Goal: Task Accomplishment & Management: Manage account settings

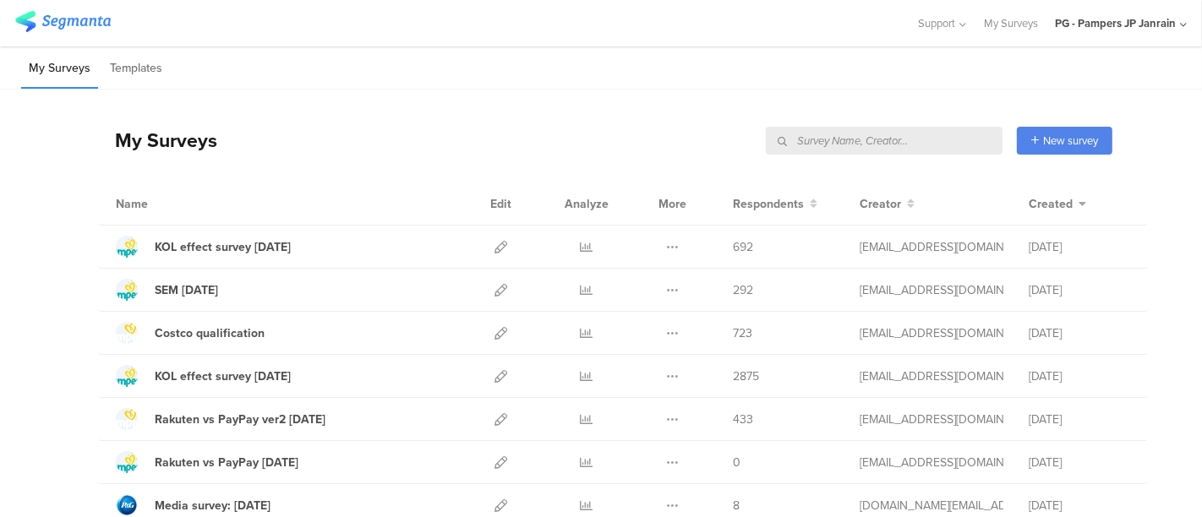
click at [1140, 26] on div "PG - Pampers JP Janrain" at bounding box center [1115, 23] width 121 height 16
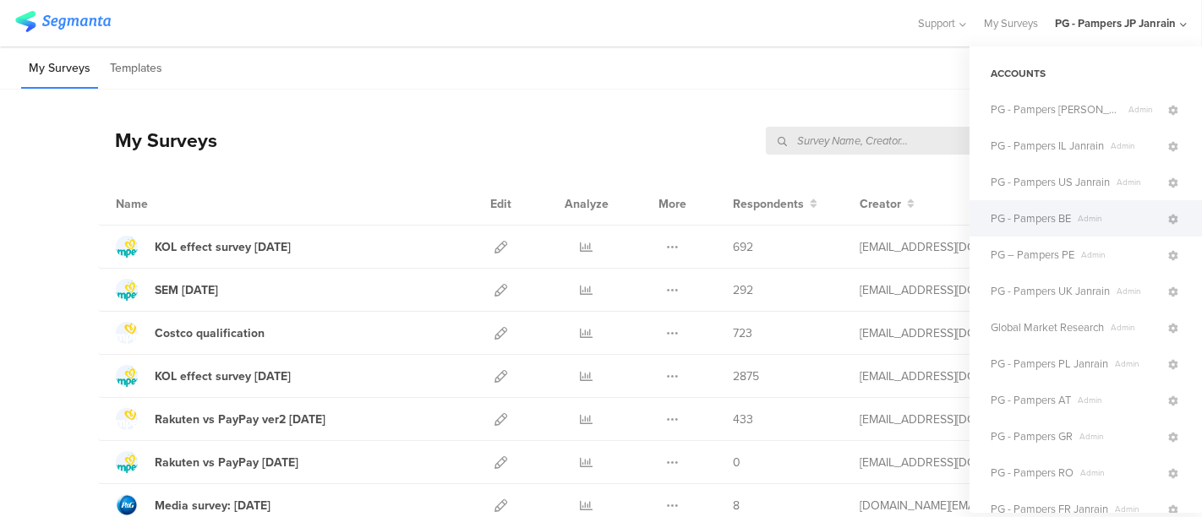
scroll to position [533, 0]
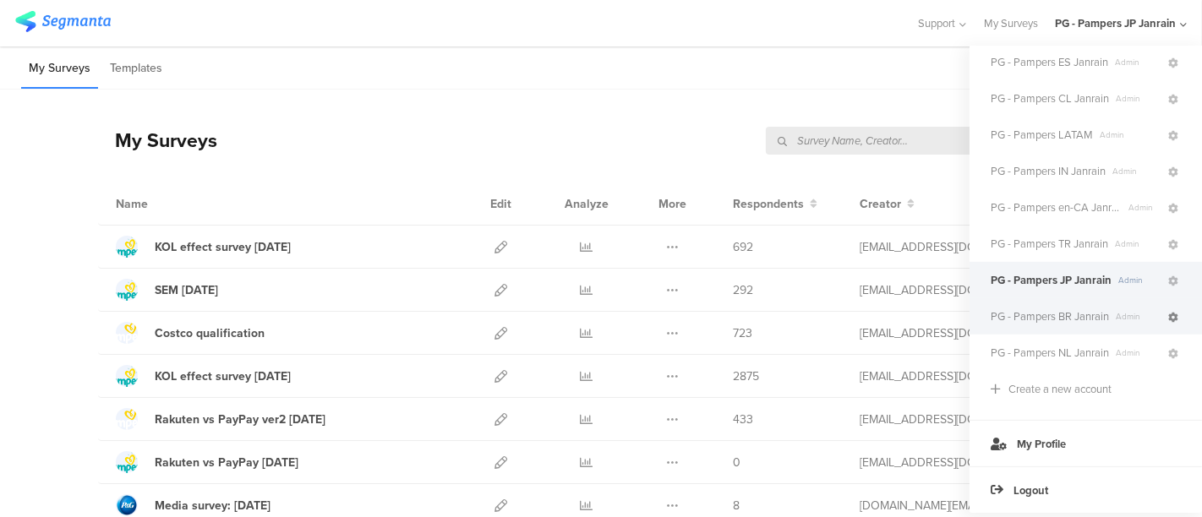
click at [1168, 313] on icon at bounding box center [1173, 318] width 10 height 10
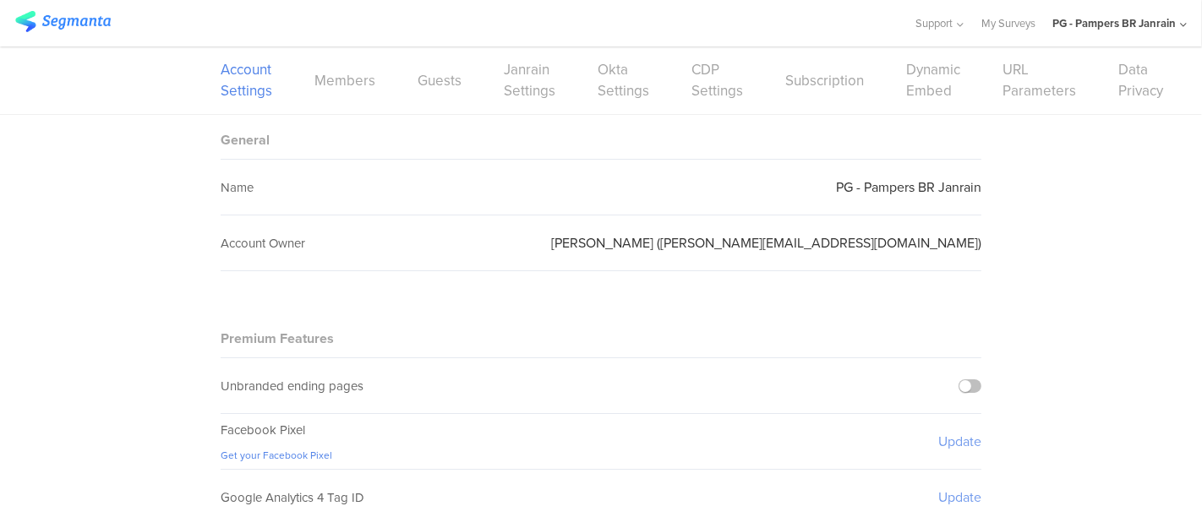
click at [373, 87] on div "Account Settings Members Guests Janrain Settings Okta Settings CDP Settings Sub…" at bounding box center [601, 80] width 761 height 68
click at [359, 87] on link "Members" at bounding box center [344, 80] width 61 height 21
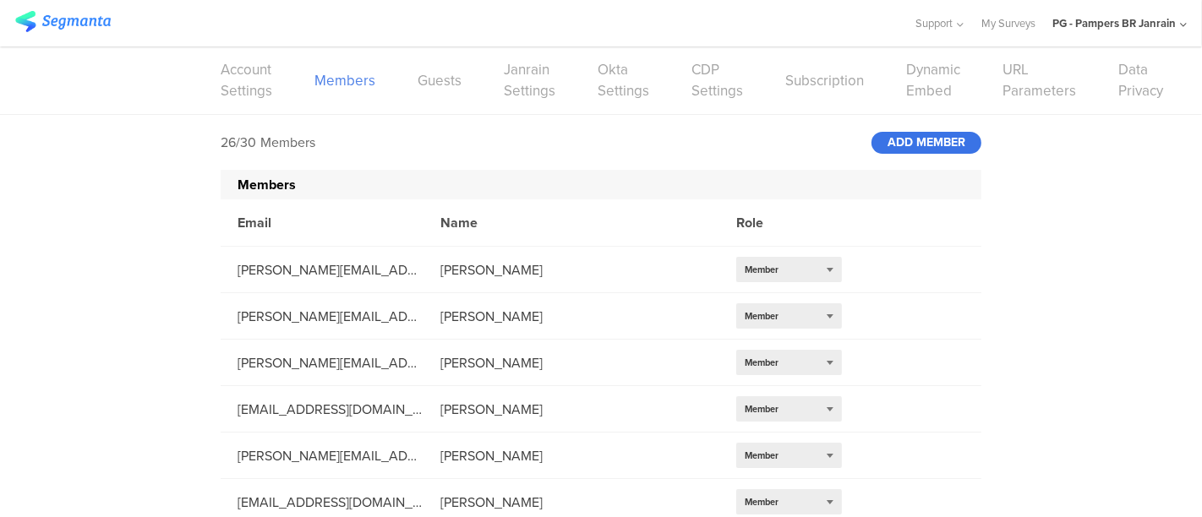
click at [925, 145] on div "ADD MEMBER" at bounding box center [927, 143] width 110 height 22
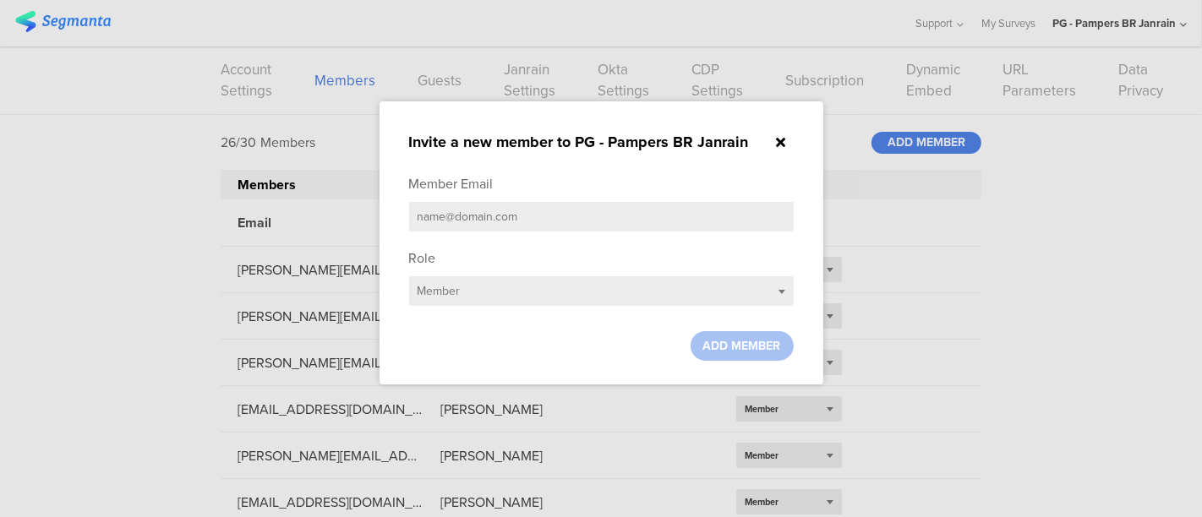
click at [522, 211] on input "text" at bounding box center [601, 217] width 385 height 30
paste input "[PERSON_NAME][DOMAIN_NAME][EMAIL_ADDRESS][DOMAIN_NAME]"
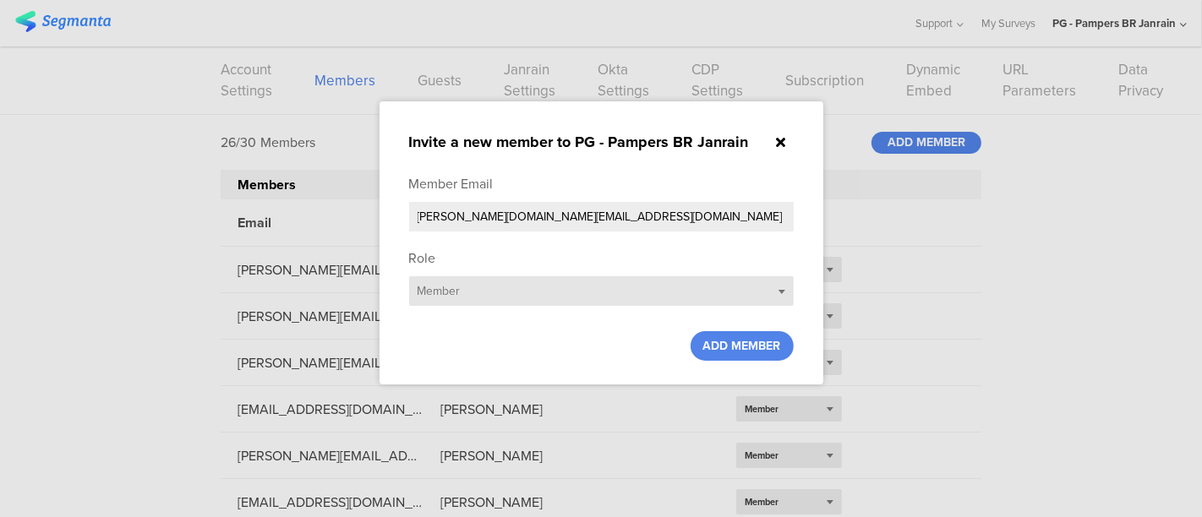
type input "[PERSON_NAME][DOMAIN_NAME][EMAIL_ADDRESS][DOMAIN_NAME]"
click at [458, 303] on div "Select role... Member" at bounding box center [601, 291] width 385 height 30
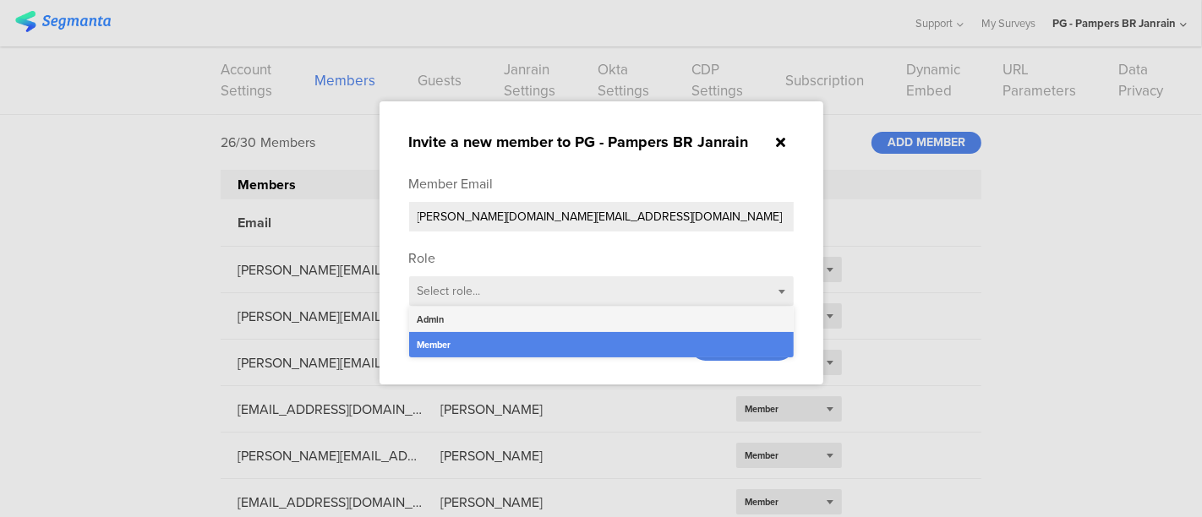
click at [430, 325] on div "Admin" at bounding box center [601, 319] width 385 height 25
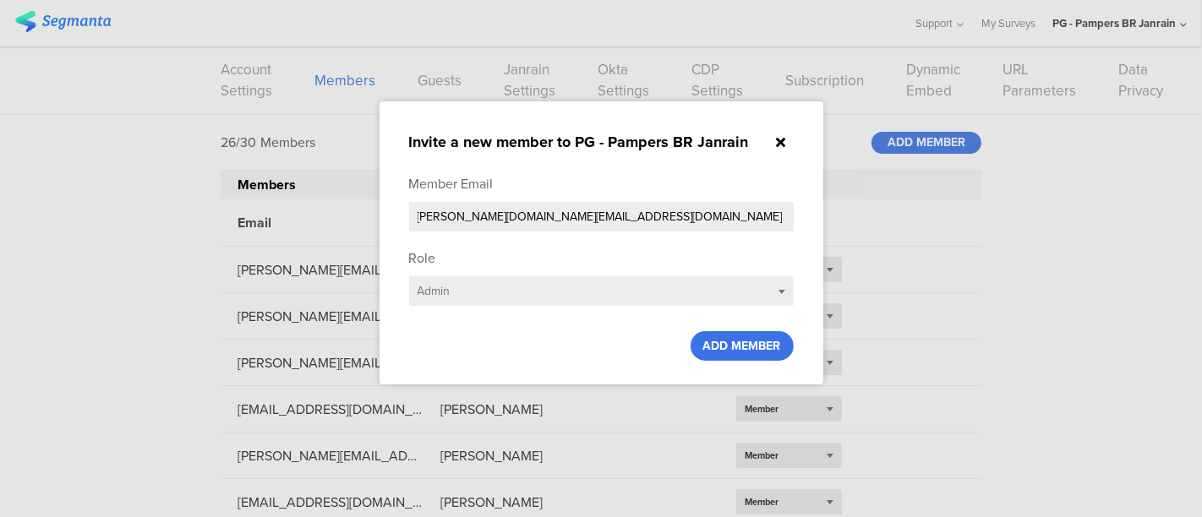
click at [744, 345] on span "ADD MEMBER" at bounding box center [742, 346] width 78 height 18
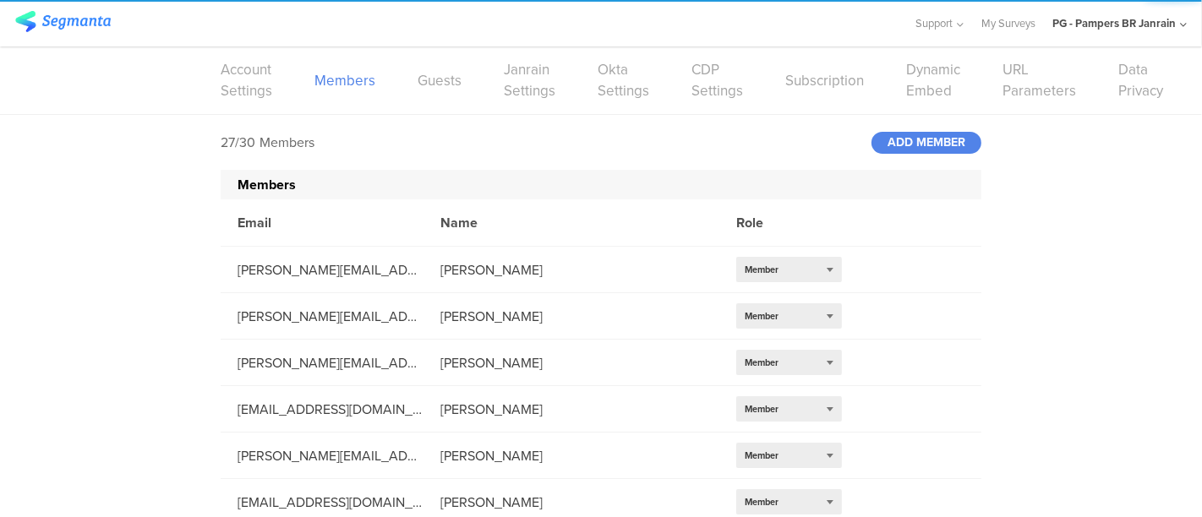
click at [1159, 21] on div "PG - Pampers BR Janrain" at bounding box center [1113, 23] width 123 height 16
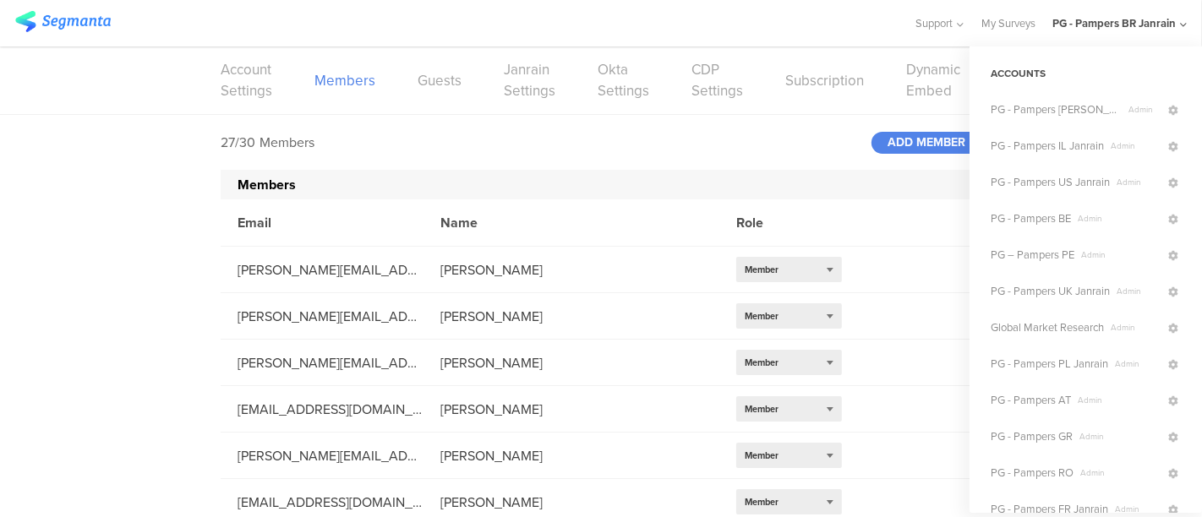
scroll to position [345, 0]
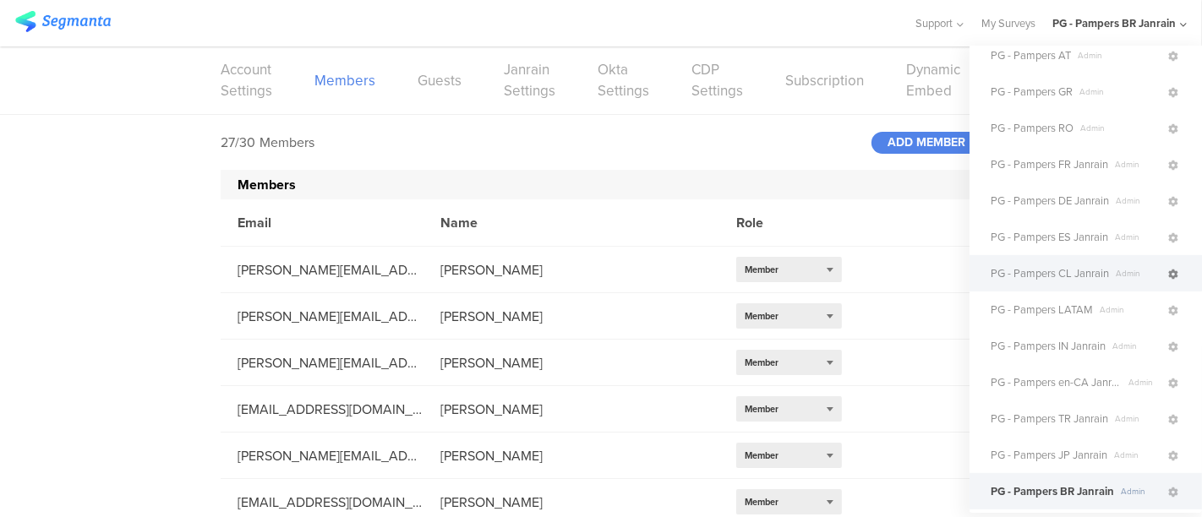
click at [1168, 276] on icon at bounding box center [1173, 275] width 10 height 10
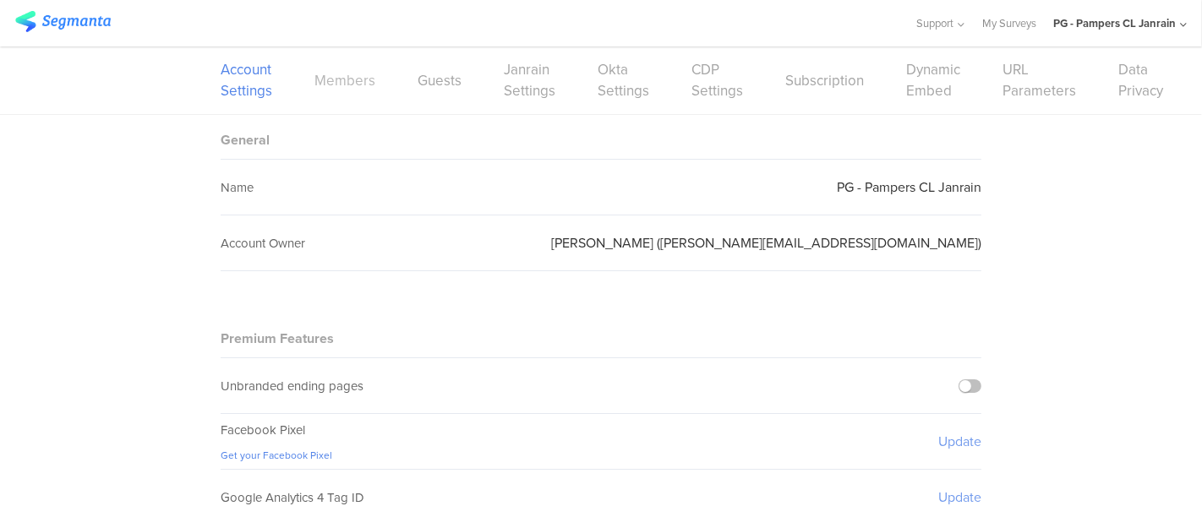
click at [339, 81] on link "Members" at bounding box center [344, 80] width 61 height 21
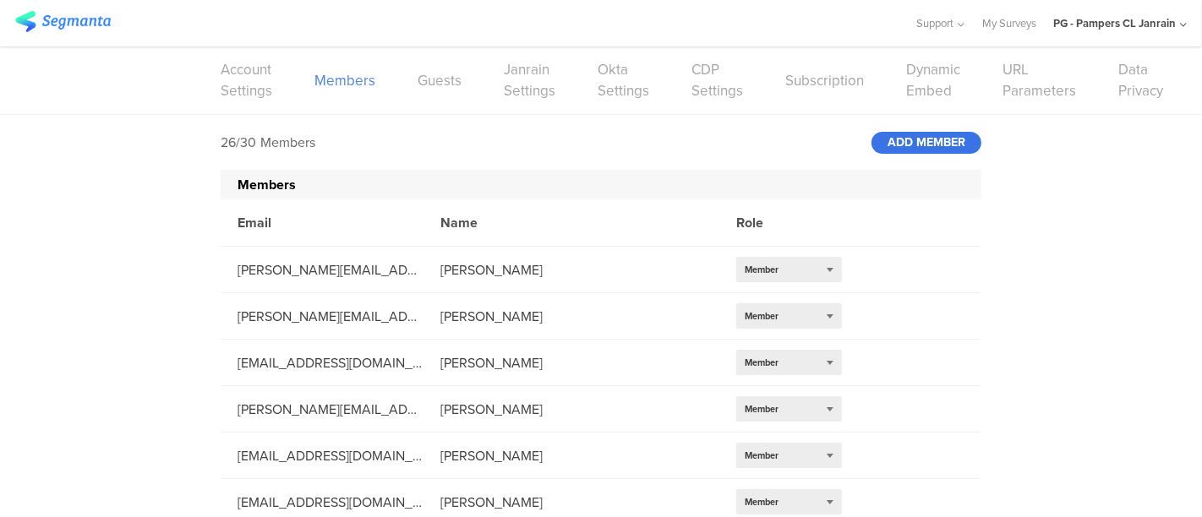
click at [913, 141] on div "ADD MEMBER" at bounding box center [927, 143] width 110 height 22
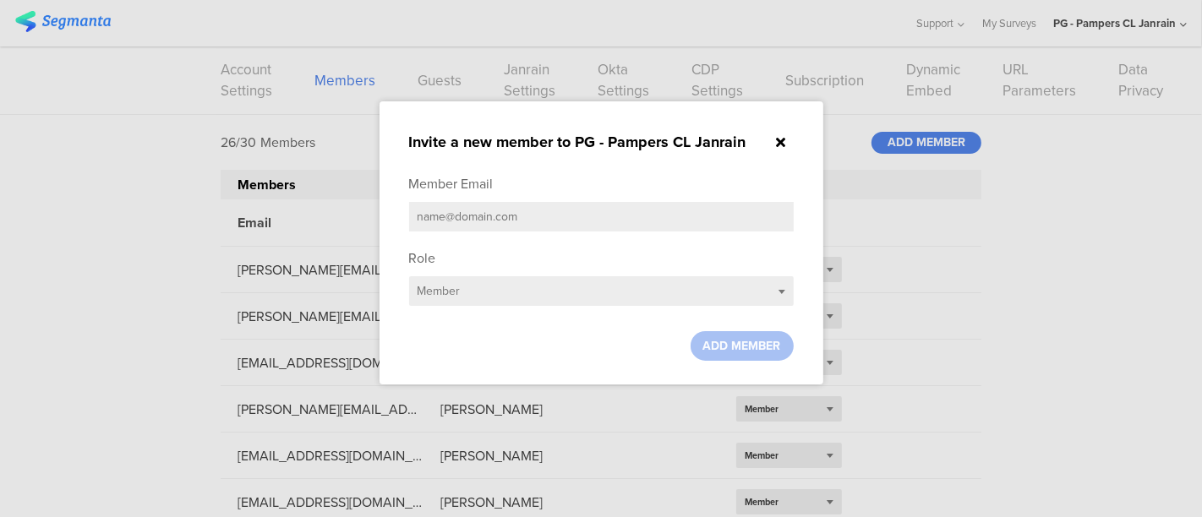
click at [614, 207] on input "text" at bounding box center [601, 217] width 385 height 30
paste input "[PERSON_NAME][DOMAIN_NAME][EMAIL_ADDRESS][DOMAIN_NAME]"
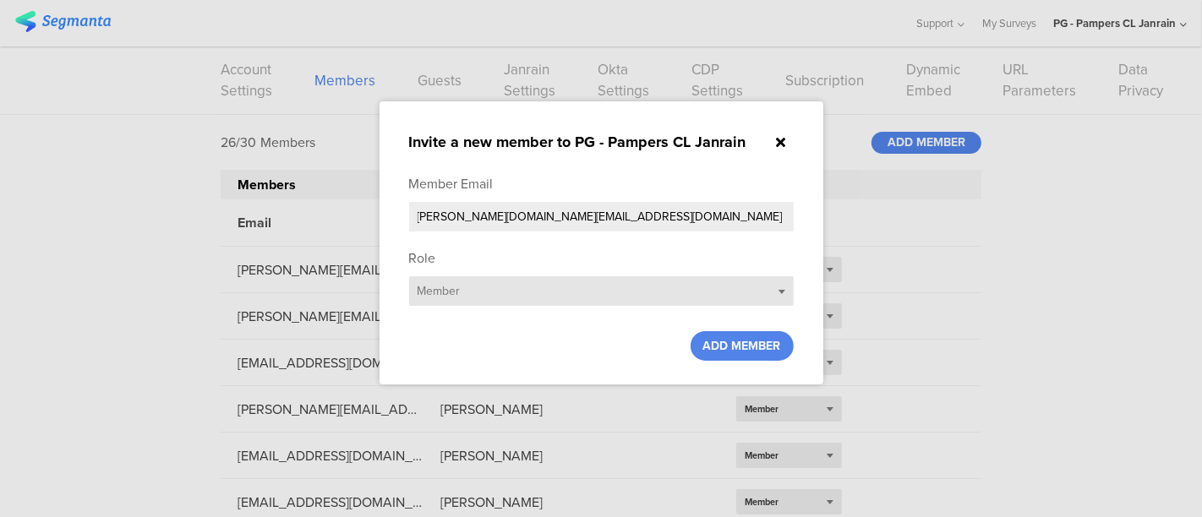
type input "[PERSON_NAME][DOMAIN_NAME][EMAIL_ADDRESS][DOMAIN_NAME]"
click at [516, 298] on div "Select role... Member" at bounding box center [601, 291] width 385 height 30
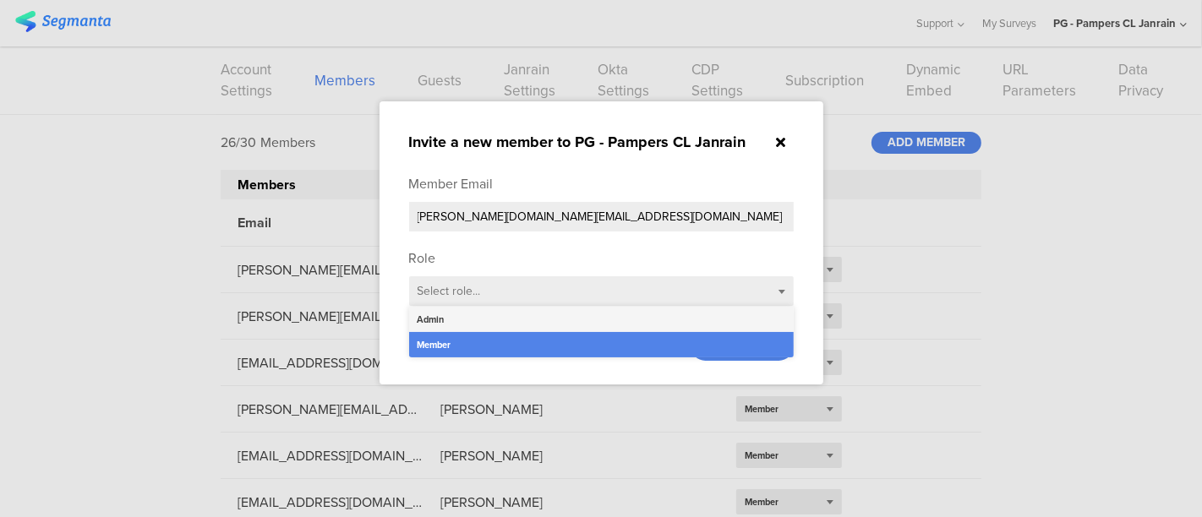
click at [463, 309] on div "Admin" at bounding box center [601, 319] width 385 height 25
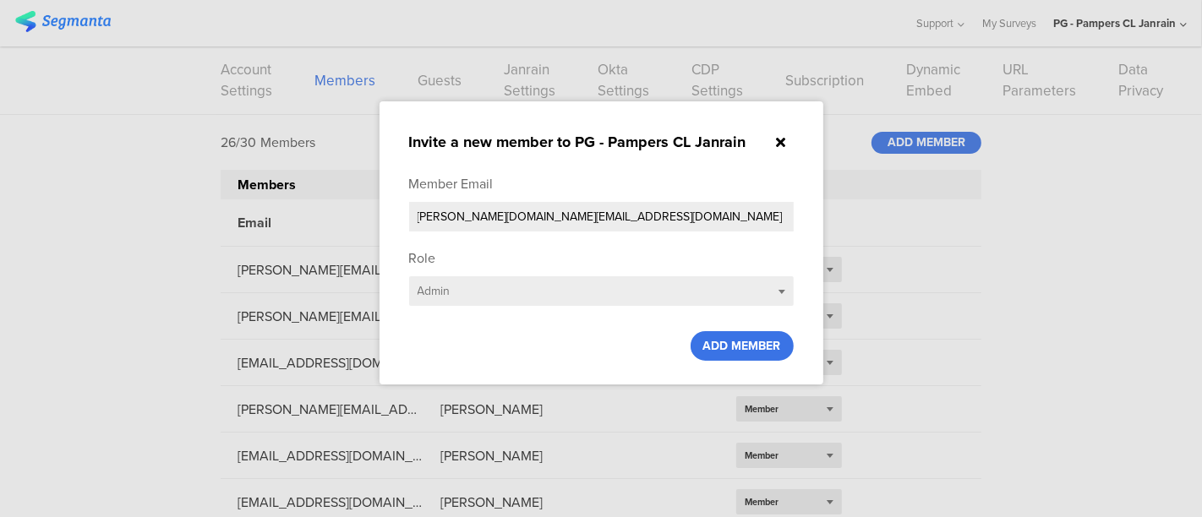
click at [765, 341] on span "ADD MEMBER" at bounding box center [742, 346] width 78 height 18
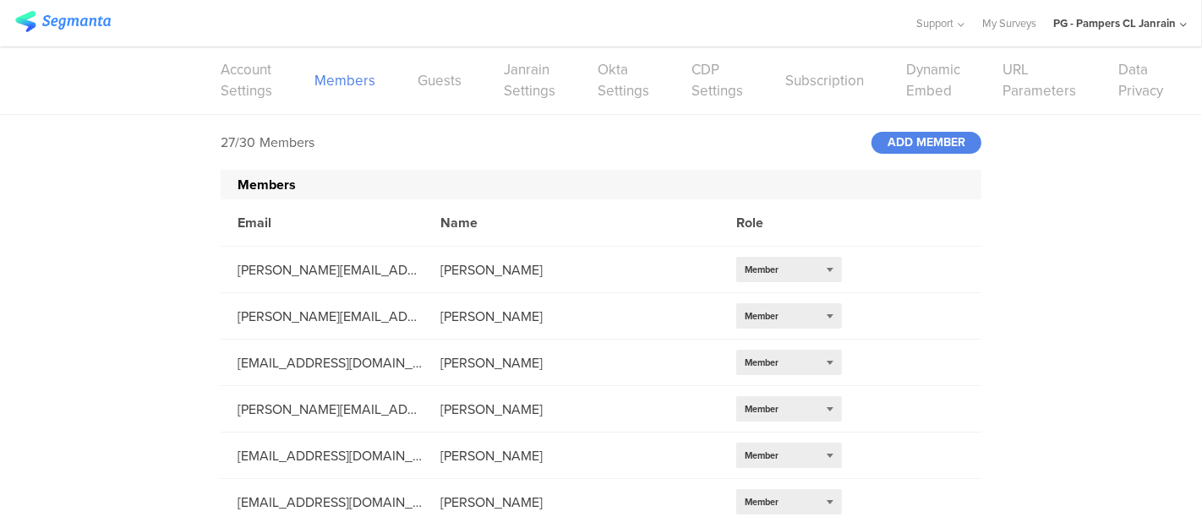
click at [1103, 23] on div "PG - Pampers CL Janrain" at bounding box center [1114, 23] width 123 height 16
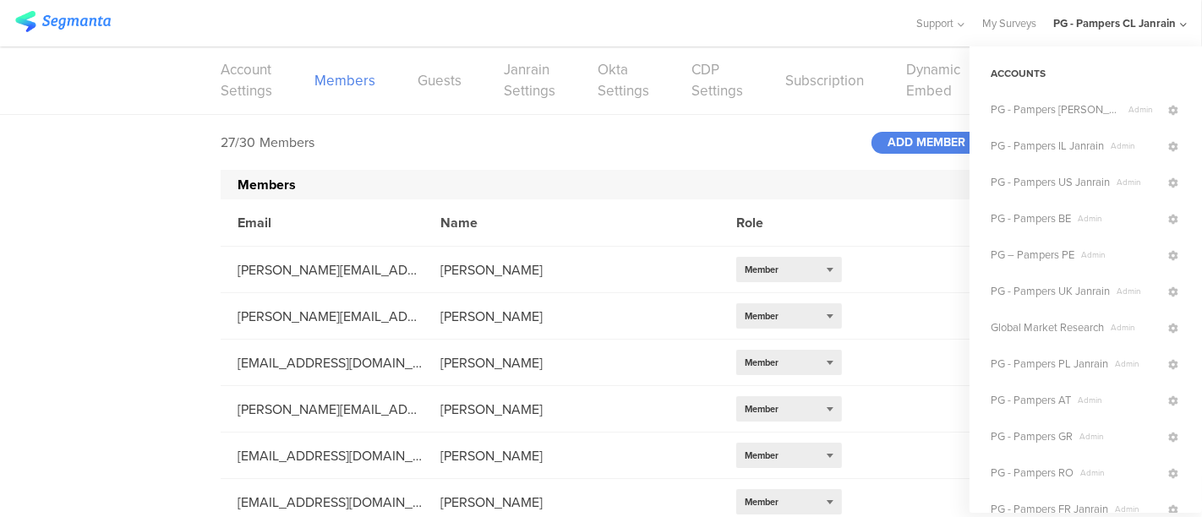
scroll to position [381, 0]
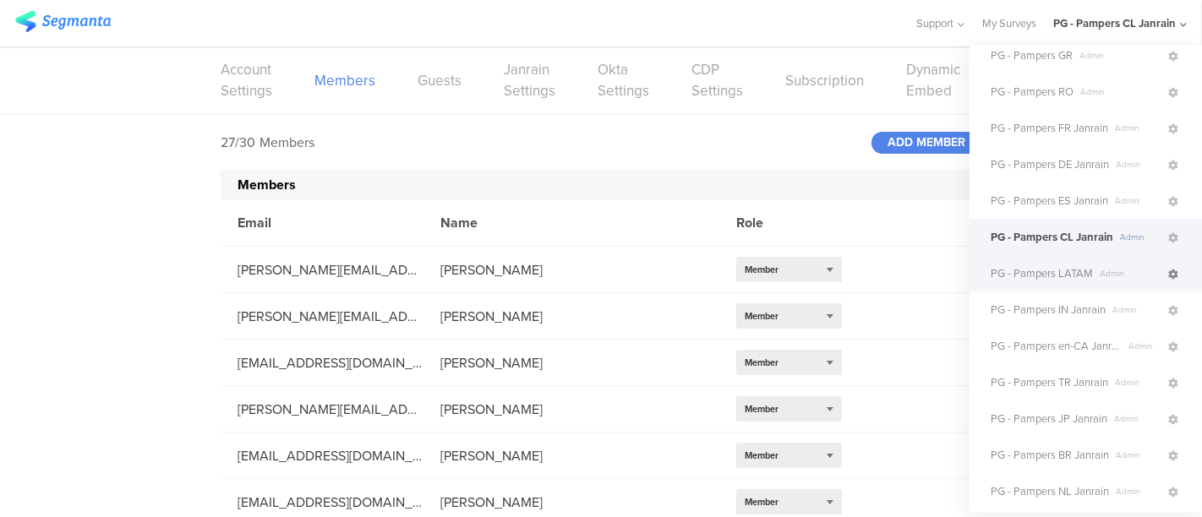
click at [1168, 273] on icon at bounding box center [1173, 275] width 10 height 10
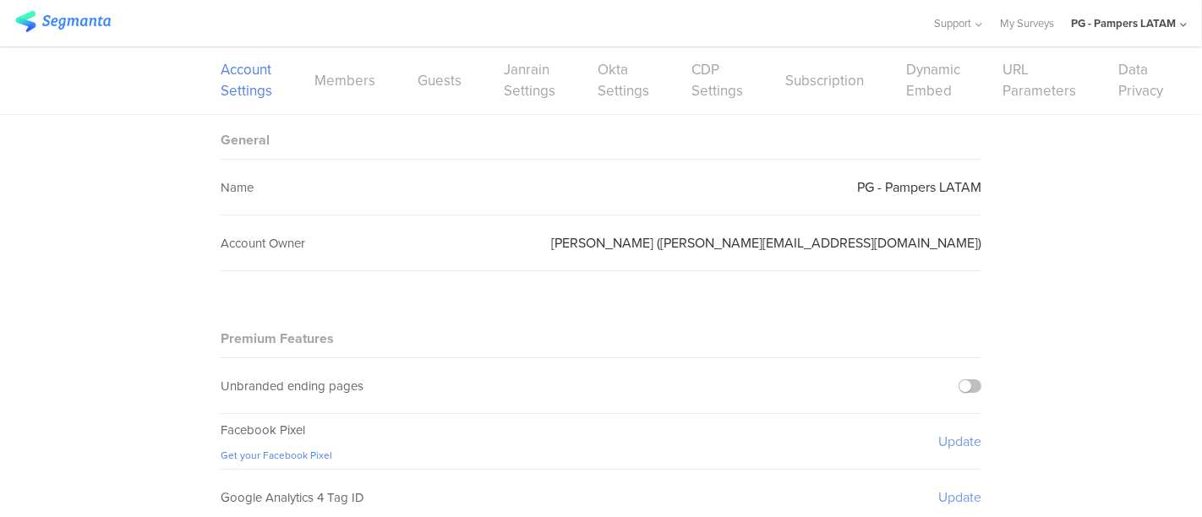
click at [367, 80] on div "Account Settings Members Guests Janrain Settings Okta Settings CDP Settings Sub…" at bounding box center [601, 80] width 761 height 68
click at [357, 80] on link "Members" at bounding box center [344, 80] width 61 height 21
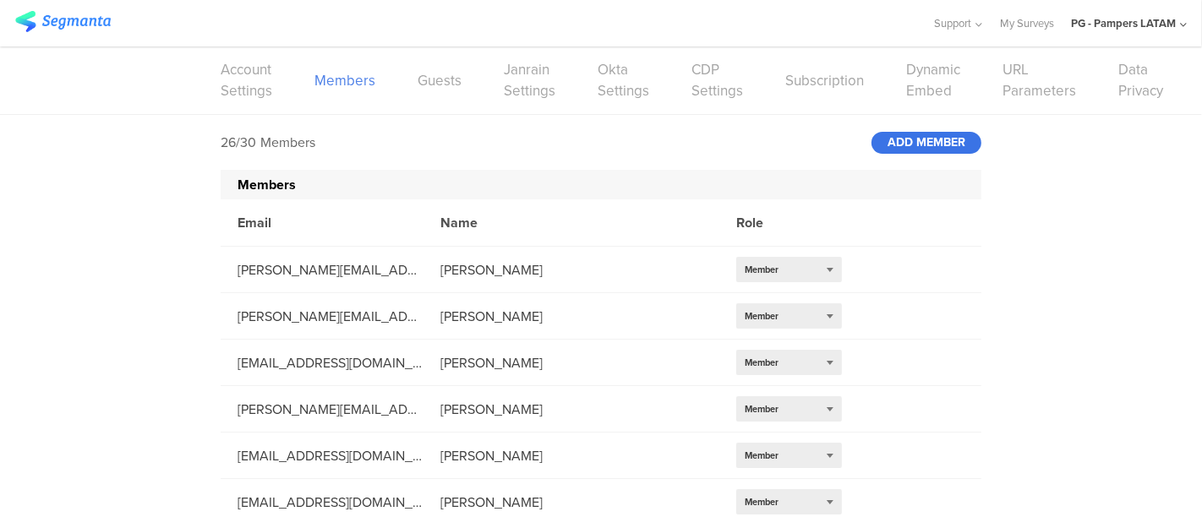
click at [926, 141] on div "ADD MEMBER" at bounding box center [927, 143] width 110 height 22
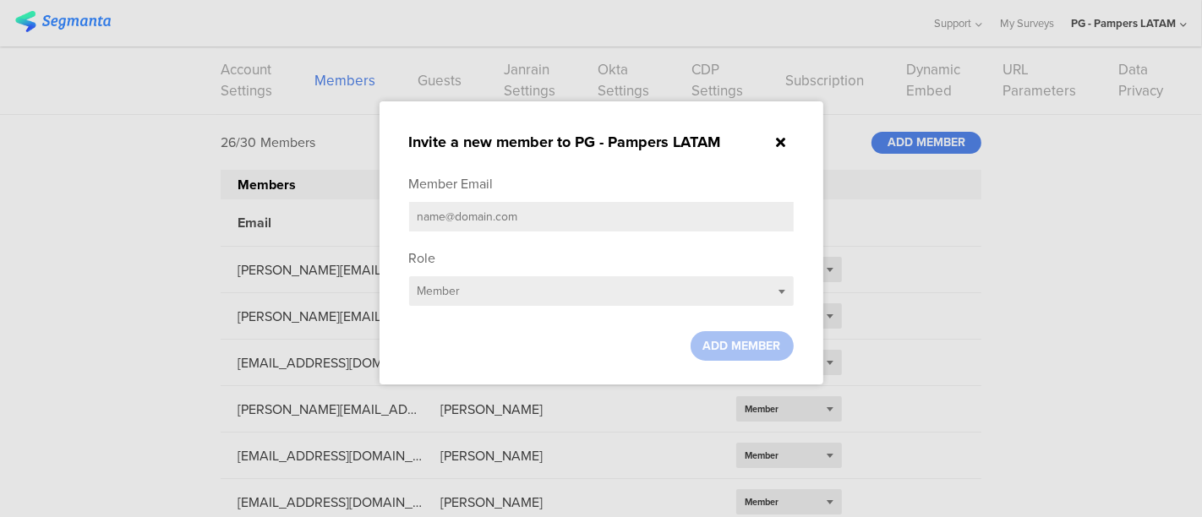
click at [589, 209] on input "text" at bounding box center [601, 217] width 385 height 30
paste input "[PERSON_NAME][DOMAIN_NAME][EMAIL_ADDRESS][DOMAIN_NAME]"
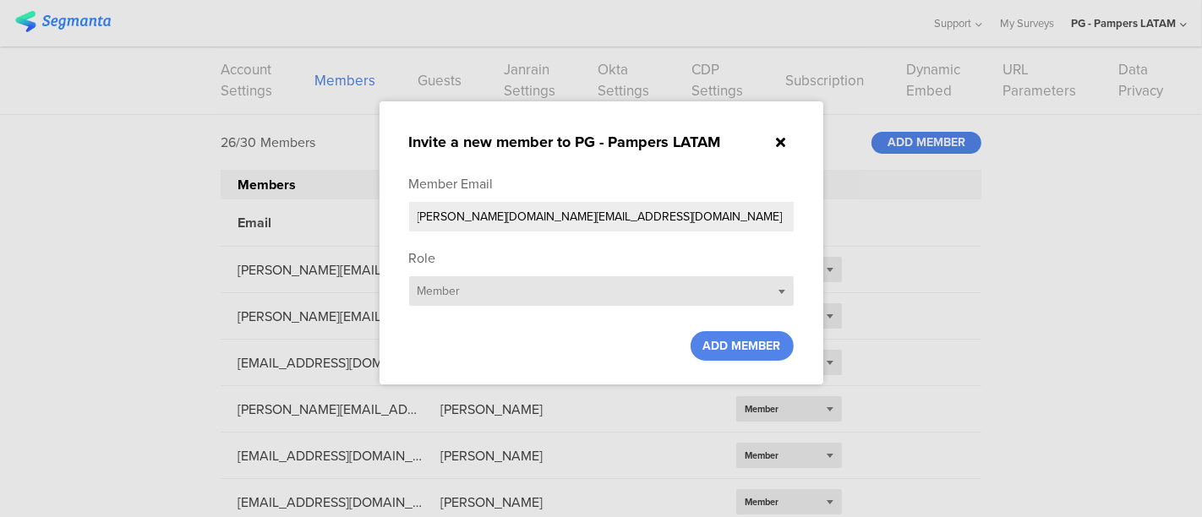
type input "[PERSON_NAME][DOMAIN_NAME][EMAIL_ADDRESS][DOMAIN_NAME]"
click at [475, 299] on div "Select role... Member" at bounding box center [601, 291] width 385 height 30
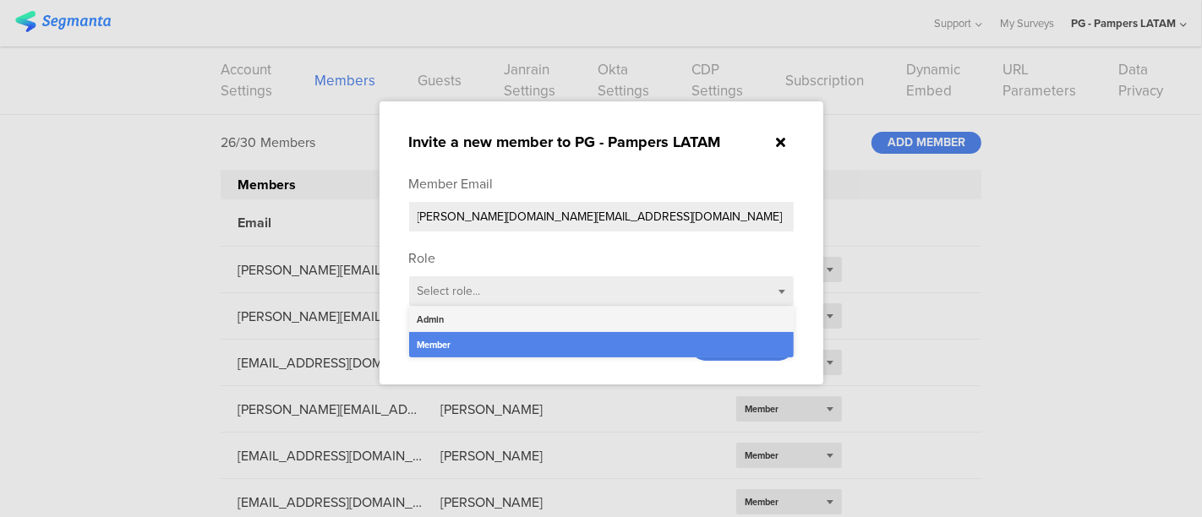
click at [457, 311] on div "Admin" at bounding box center [601, 319] width 385 height 25
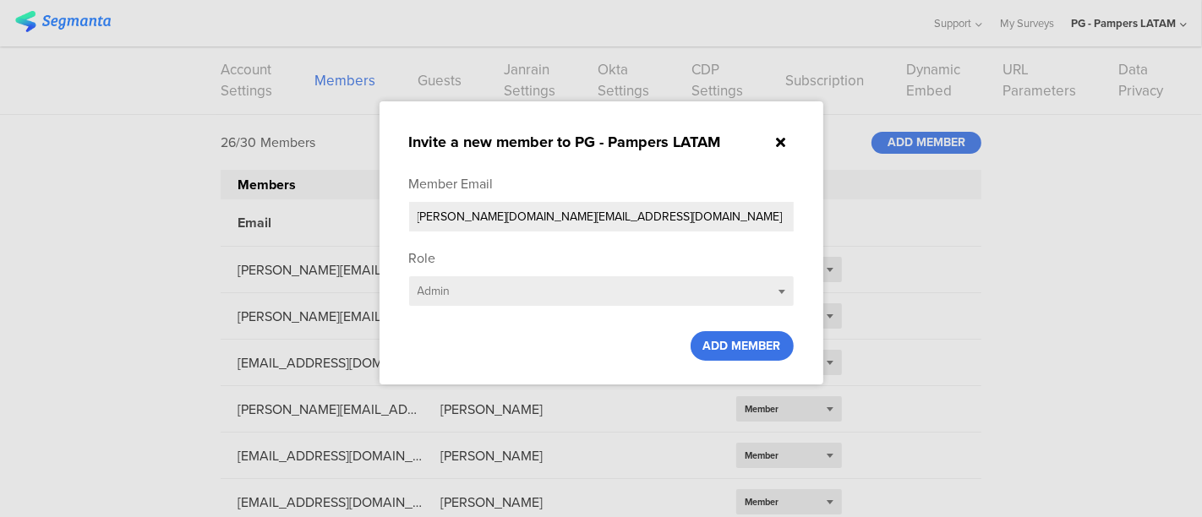
click at [723, 347] on span "ADD MEMBER" at bounding box center [742, 346] width 78 height 18
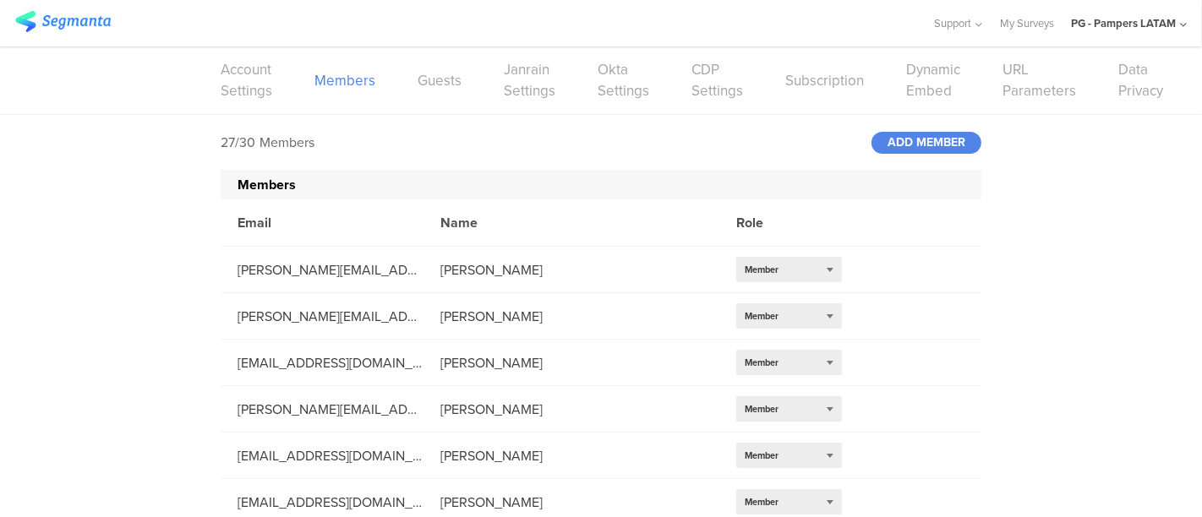
click at [1134, 24] on div "PG - Pampers LATAM" at bounding box center [1123, 23] width 105 height 16
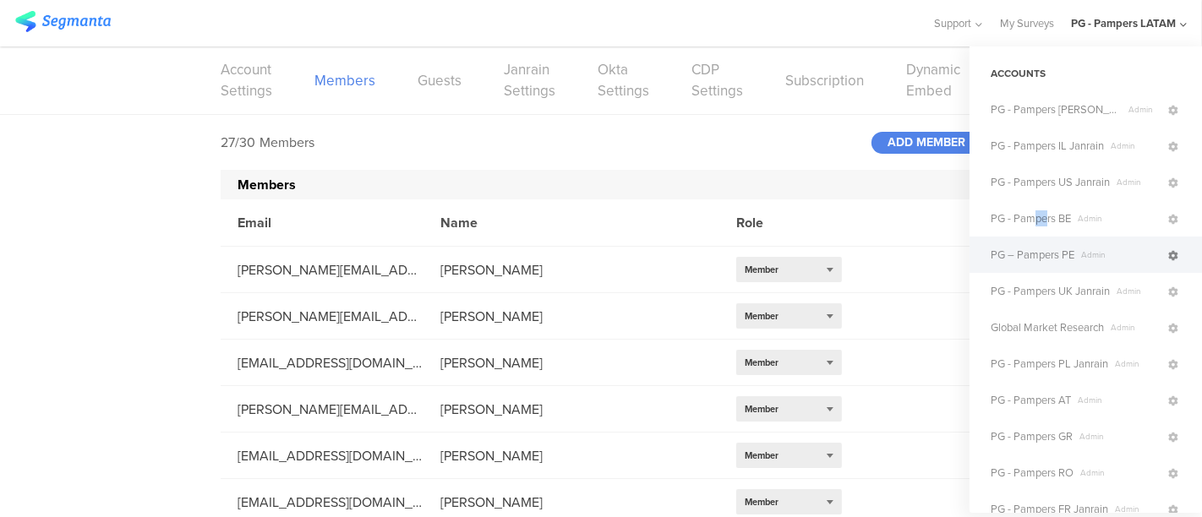
click at [1168, 259] on icon at bounding box center [1173, 256] width 10 height 10
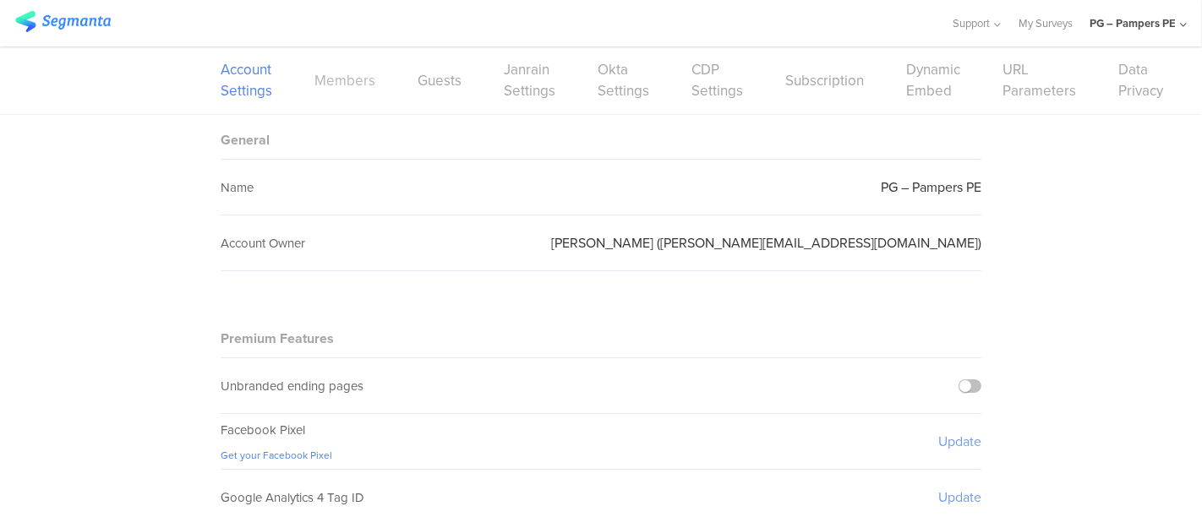
click at [333, 85] on link "Members" at bounding box center [344, 80] width 61 height 21
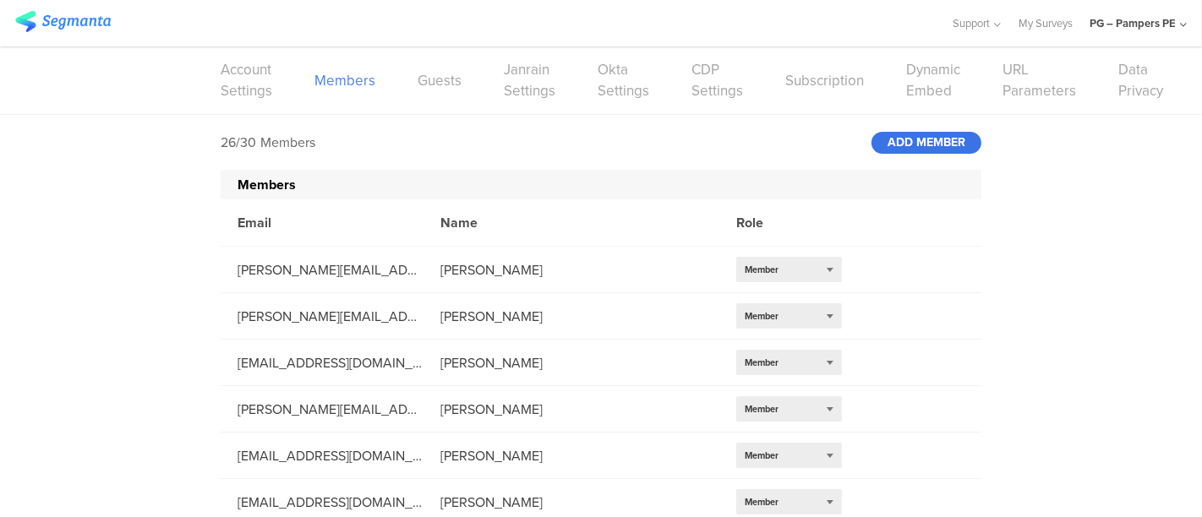
click at [910, 150] on div "ADD MEMBER" at bounding box center [927, 143] width 110 height 22
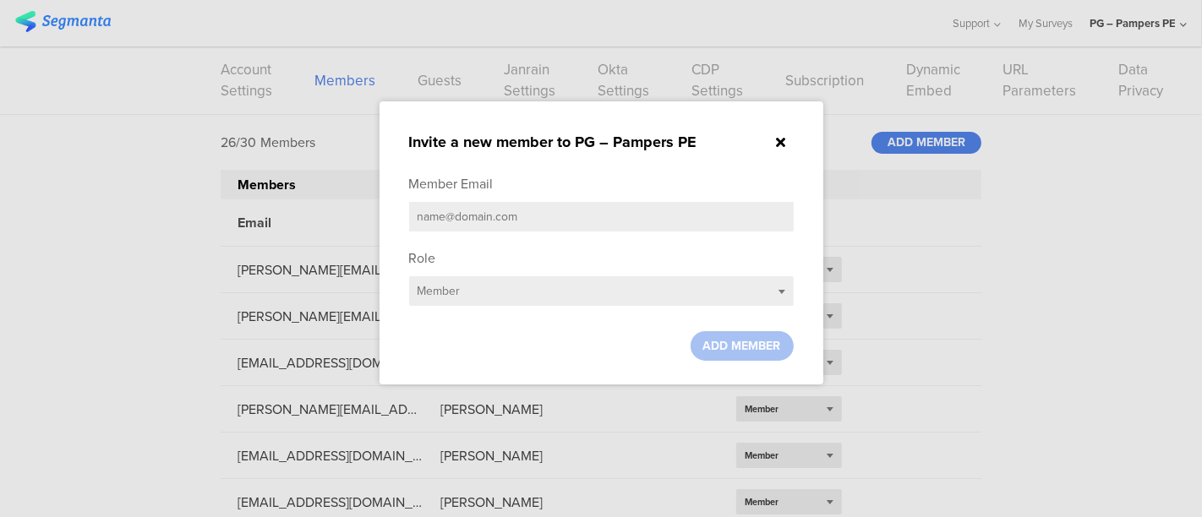
click at [678, 211] on input "text" at bounding box center [601, 217] width 385 height 30
paste input "[PERSON_NAME][DOMAIN_NAME][EMAIL_ADDRESS][DOMAIN_NAME]"
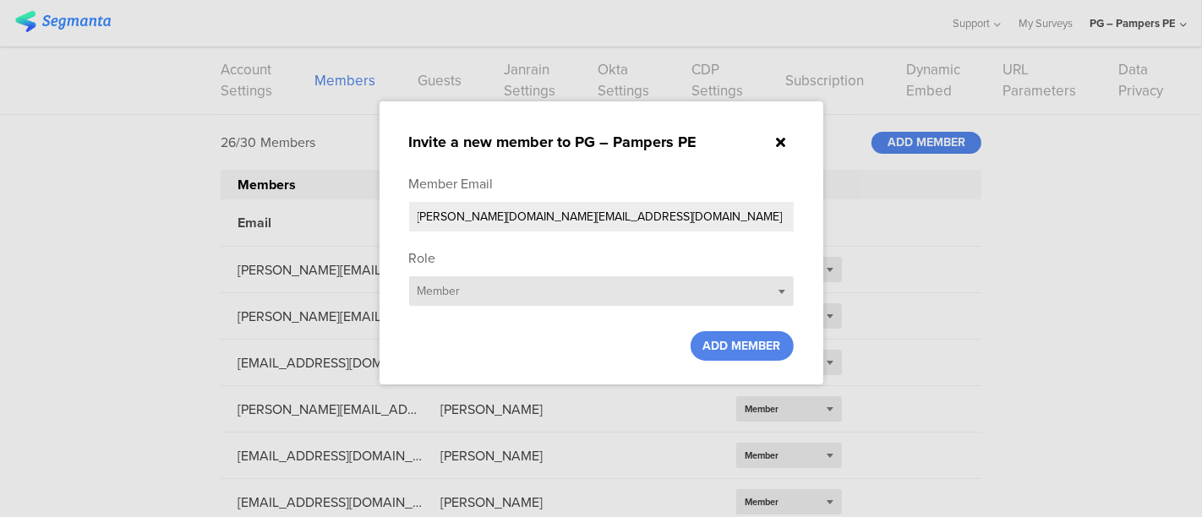
type input "[PERSON_NAME][DOMAIN_NAME][EMAIL_ADDRESS][DOMAIN_NAME]"
click at [495, 288] on div "Select role... Member" at bounding box center [601, 291] width 385 height 30
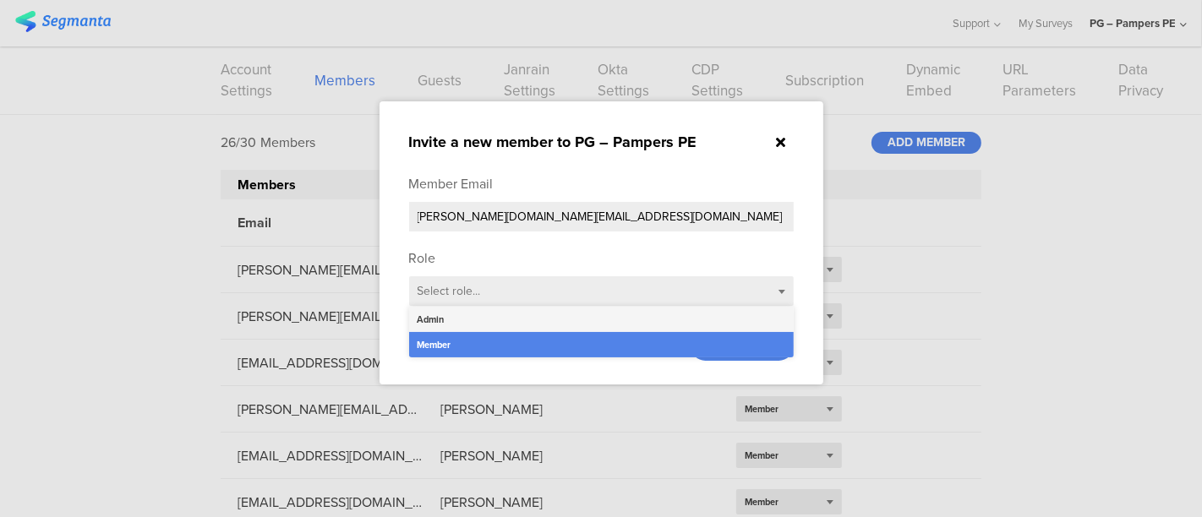
click at [440, 313] on div "Admin" at bounding box center [601, 319] width 385 height 25
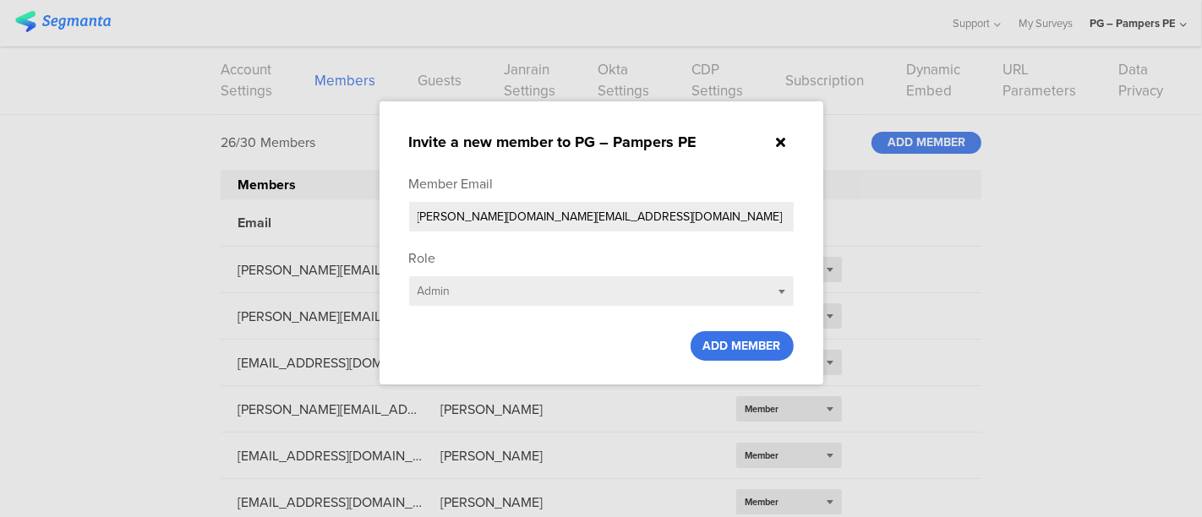
click at [767, 353] on div "ADD MEMBER" at bounding box center [742, 346] width 103 height 30
